Goal: Use online tool/utility: Utilize a website feature to perform a specific function

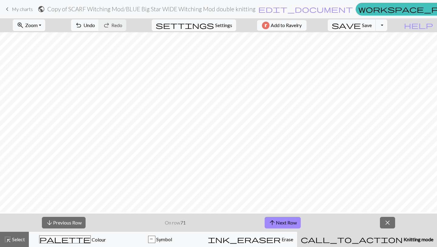
scroll to position [786, 0]
click at [382, 223] on button "close" at bounding box center [387, 223] width 15 height 12
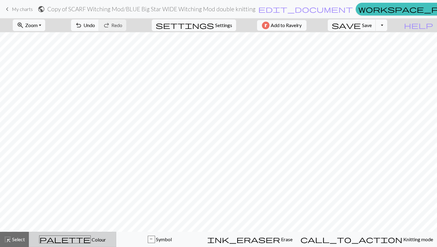
click at [76, 239] on span "palette" at bounding box center [64, 239] width 51 height 9
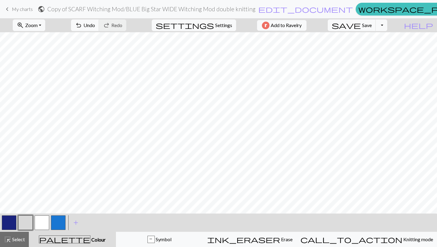
click at [5, 221] on button "button" at bounding box center [9, 222] width 15 height 15
click at [45, 224] on button "button" at bounding box center [42, 222] width 15 height 15
click at [13, 224] on button "button" at bounding box center [9, 222] width 15 height 15
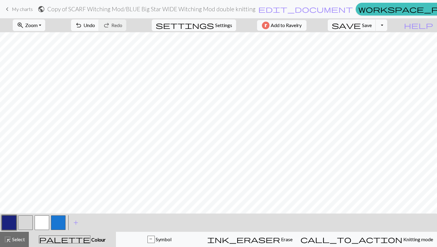
click at [25, 218] on button "button" at bounding box center [25, 222] width 15 height 15
click at [35, 227] on button "button" at bounding box center [42, 222] width 15 height 15
click at [15, 220] on button "button" at bounding box center [9, 222] width 15 height 15
click at [43, 221] on button "button" at bounding box center [42, 222] width 15 height 15
click at [11, 219] on button "button" at bounding box center [9, 222] width 15 height 15
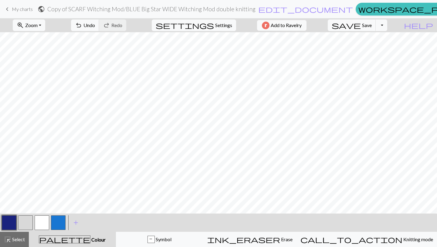
click at [28, 224] on button "button" at bounding box center [25, 222] width 15 height 15
click at [57, 219] on button "button" at bounding box center [58, 222] width 15 height 15
click at [42, 221] on button "button" at bounding box center [42, 222] width 15 height 15
click at [26, 225] on button "button" at bounding box center [25, 222] width 15 height 15
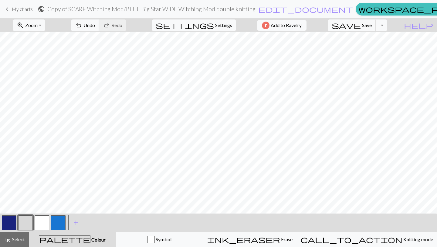
click at [55, 223] on button "button" at bounding box center [58, 222] width 15 height 15
click at [41, 222] on button "button" at bounding box center [42, 222] width 15 height 15
click at [12, 222] on button "button" at bounding box center [9, 222] width 15 height 15
click at [23, 220] on button "button" at bounding box center [25, 222] width 15 height 15
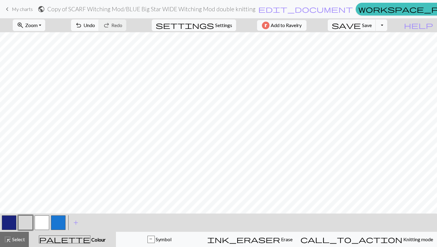
click at [54, 218] on button "button" at bounding box center [58, 222] width 15 height 15
click at [6, 219] on button "button" at bounding box center [9, 222] width 15 height 15
click at [26, 221] on button "button" at bounding box center [25, 222] width 15 height 15
click at [59, 219] on button "button" at bounding box center [58, 222] width 15 height 15
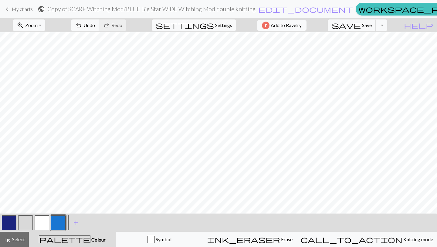
click at [7, 220] on button "button" at bounding box center [9, 222] width 15 height 15
click at [59, 223] on button "button" at bounding box center [58, 222] width 15 height 15
click at [43, 222] on button "button" at bounding box center [42, 222] width 15 height 15
click at [99, 30] on button "undo Undo Undo" at bounding box center [85, 25] width 28 height 12
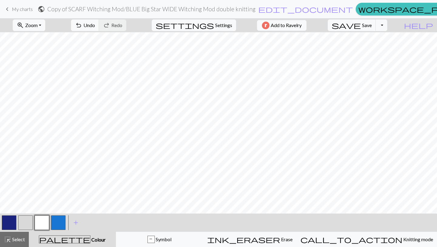
click at [57, 222] on button "button" at bounding box center [58, 222] width 15 height 15
click at [41, 226] on button "button" at bounding box center [42, 222] width 15 height 15
click at [22, 222] on button "button" at bounding box center [25, 222] width 15 height 15
click at [57, 218] on button "button" at bounding box center [58, 222] width 15 height 15
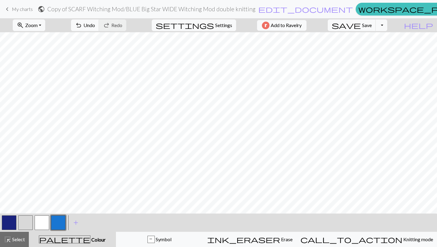
click at [39, 223] on button "button" at bounding box center [42, 222] width 15 height 15
click at [7, 222] on button "button" at bounding box center [9, 222] width 15 height 15
click at [46, 223] on button "button" at bounding box center [42, 222] width 15 height 15
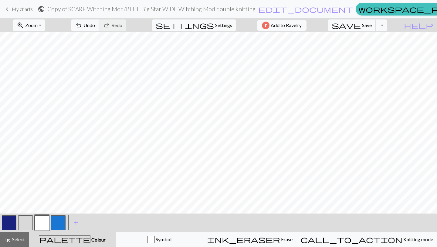
click at [54, 224] on button "button" at bounding box center [58, 222] width 15 height 15
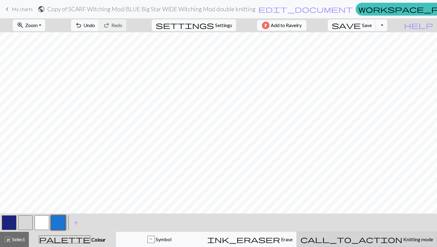
click at [403, 242] on span "Knitting mode" at bounding box center [418, 239] width 31 height 6
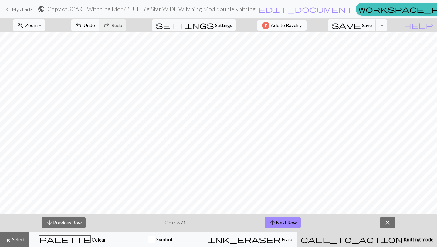
scroll to position [1009, 0]
click at [297, 232] on button "call_to_action Knitting mode Knitting mode" at bounding box center [367, 239] width 140 height 15
